Goal: Find specific page/section: Find specific page/section

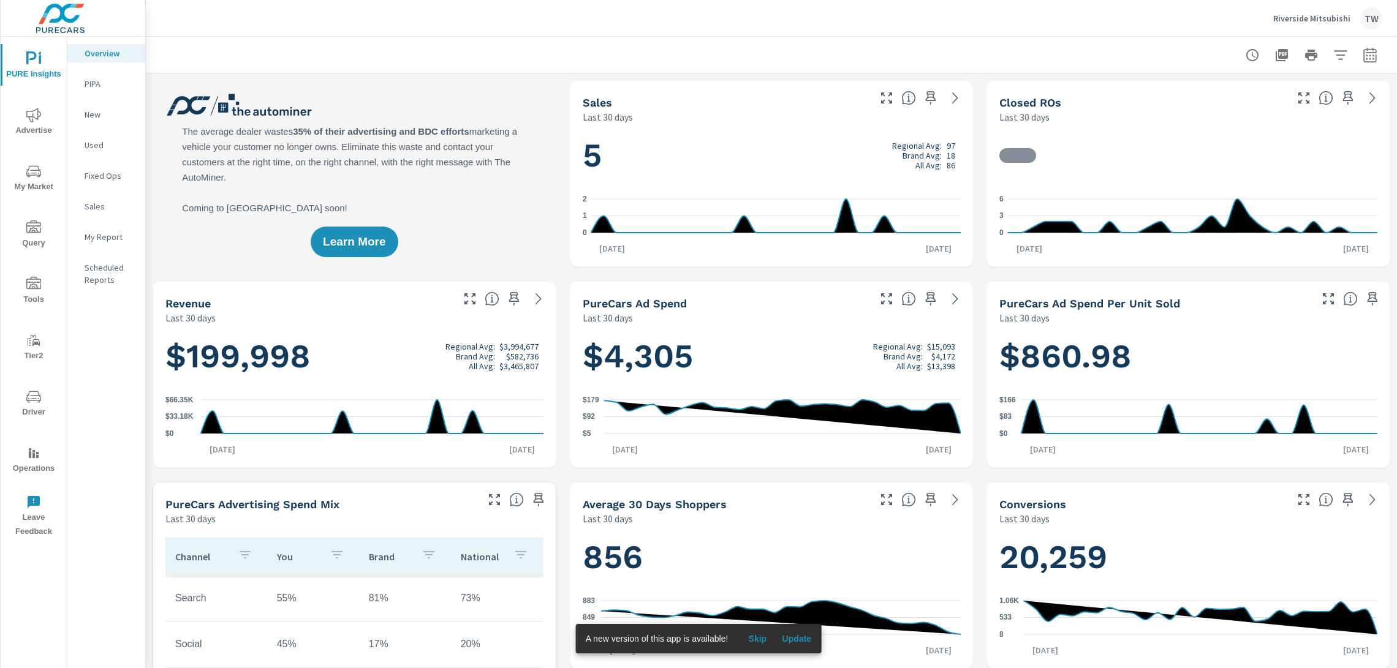
click at [35, 292] on span "Tools" at bounding box center [33, 292] width 59 height 30
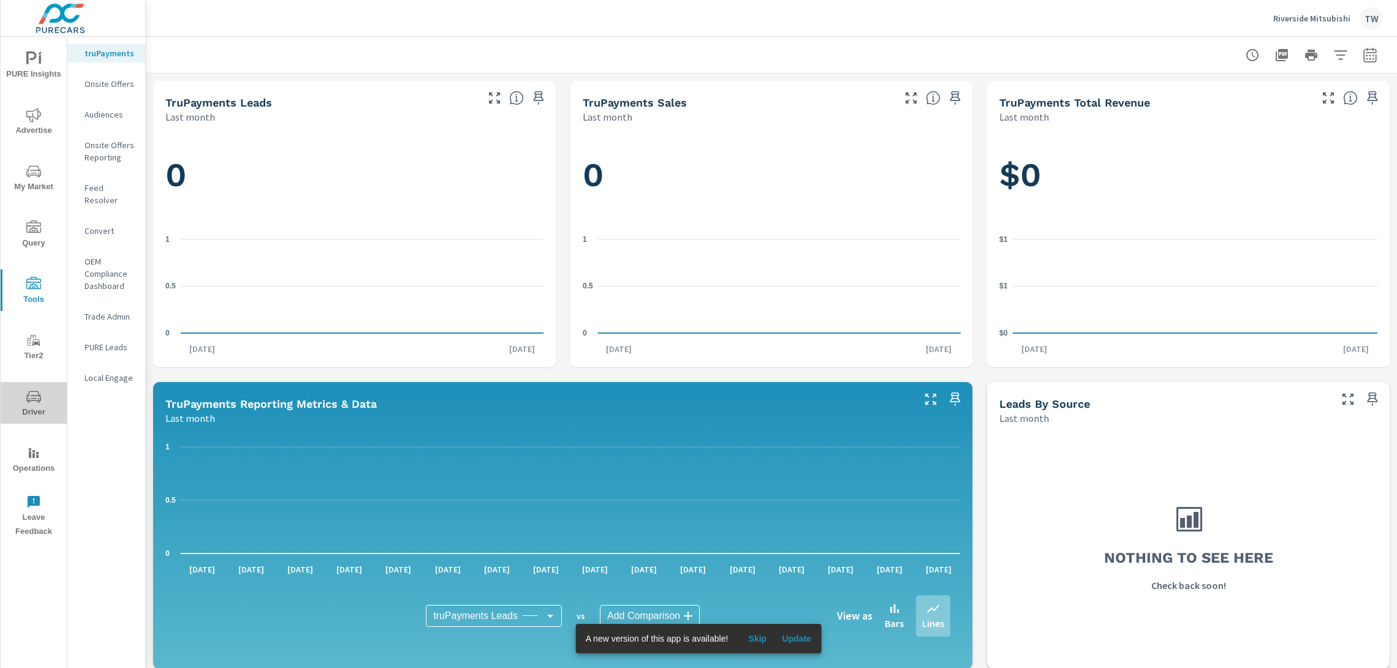
click at [29, 404] on span "Driver" at bounding box center [33, 405] width 59 height 30
